Goal: Information Seeking & Learning: Learn about a topic

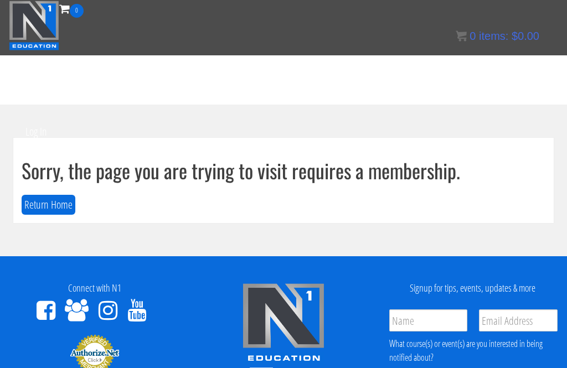
click at [30, 209] on button "Return Home" at bounding box center [49, 205] width 54 height 20
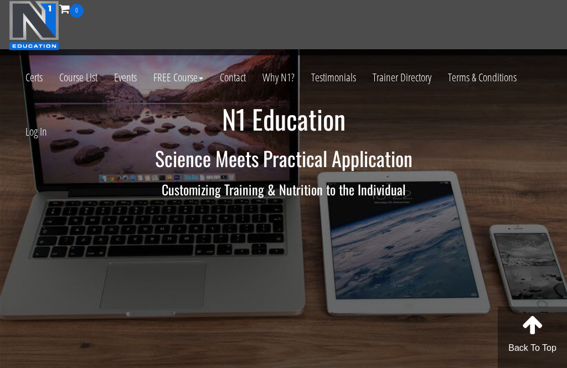
click at [30, 131] on link "Log In" at bounding box center [36, 132] width 38 height 54
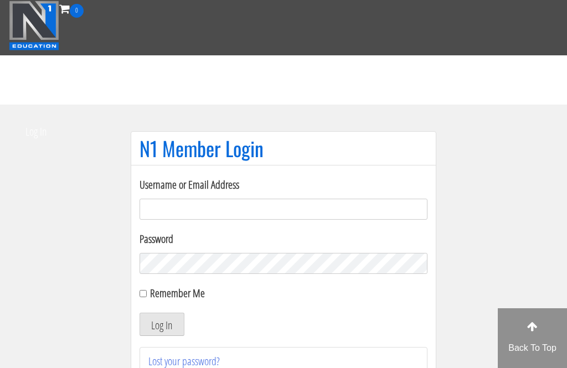
click at [158, 200] on input "Username or Email Address" at bounding box center [283, 209] width 288 height 21
click at [142, 191] on label "Username or Email Address" at bounding box center [283, 185] width 288 height 17
click at [142, 199] on input "Username or Email Address" at bounding box center [283, 209] width 288 height 21
type input "joshua.sahertian@gmail.com"
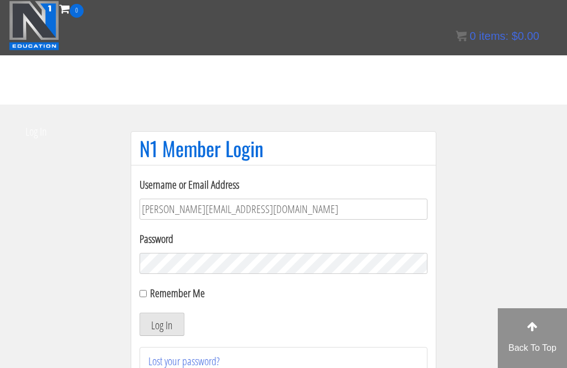
click at [162, 324] on button "Log In" at bounding box center [161, 324] width 45 height 23
click at [156, 322] on button "Log In" at bounding box center [161, 324] width 45 height 23
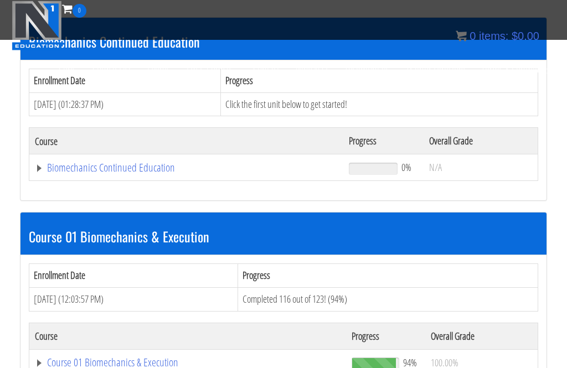
scroll to position [177, 0]
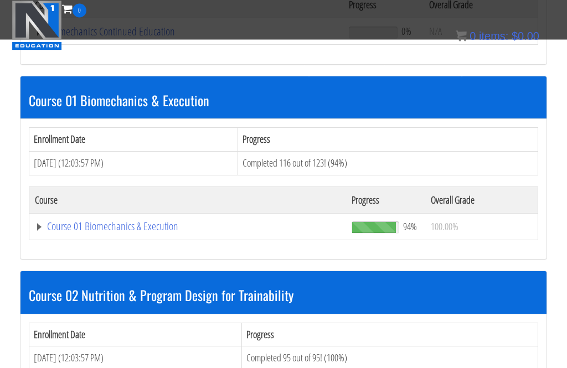
click at [60, 38] on link "Course 01 Biomechanics & Execution" at bounding box center [186, 32] width 303 height 11
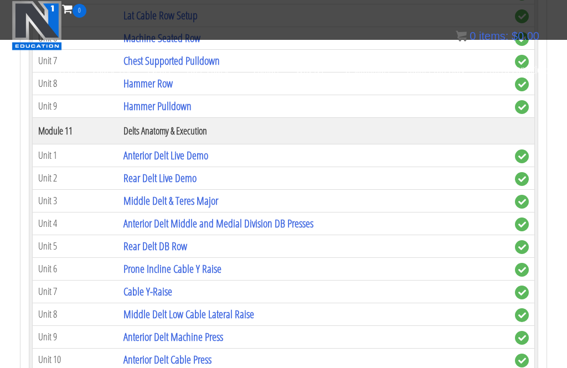
scroll to position [2350, 0]
click at [139, 268] on link "Prone Incline Cable Y Raise" at bounding box center [172, 268] width 98 height 15
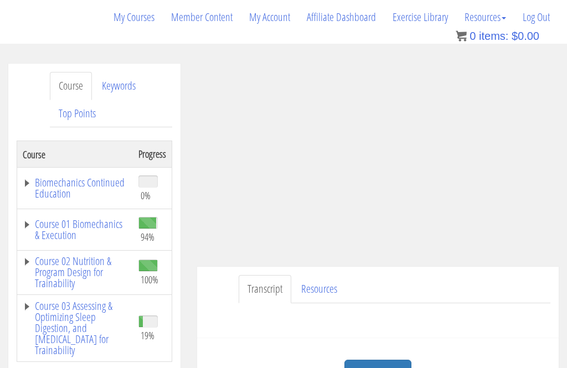
scroll to position [150, 0]
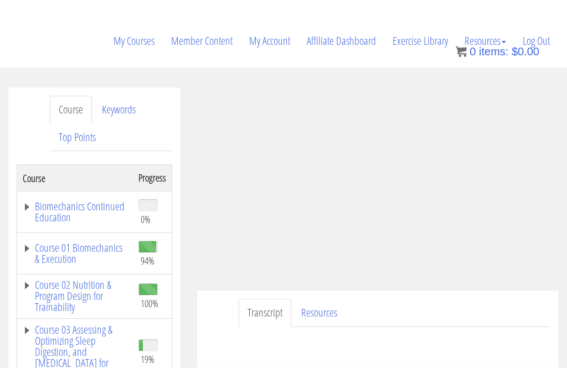
scroll to position [0, 0]
